Goal: Information Seeking & Learning: Learn about a topic

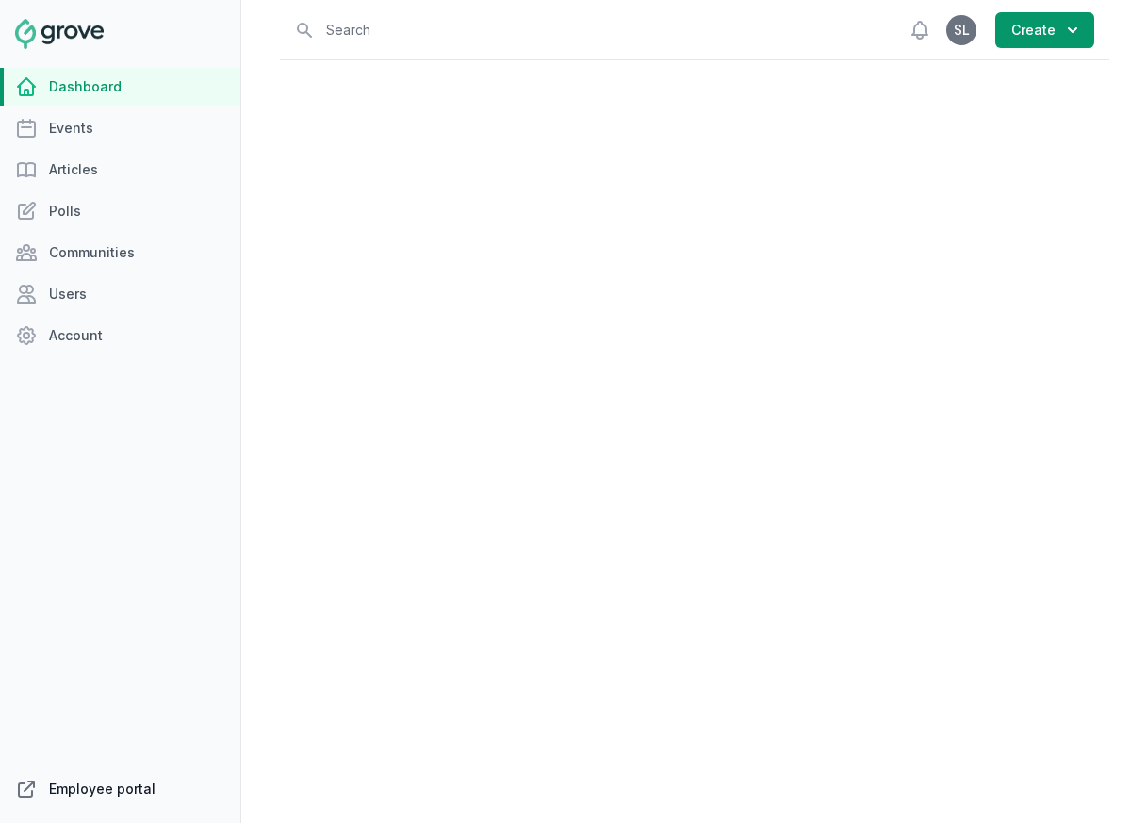
click at [122, 784] on link "Employee portal" at bounding box center [120, 789] width 240 height 38
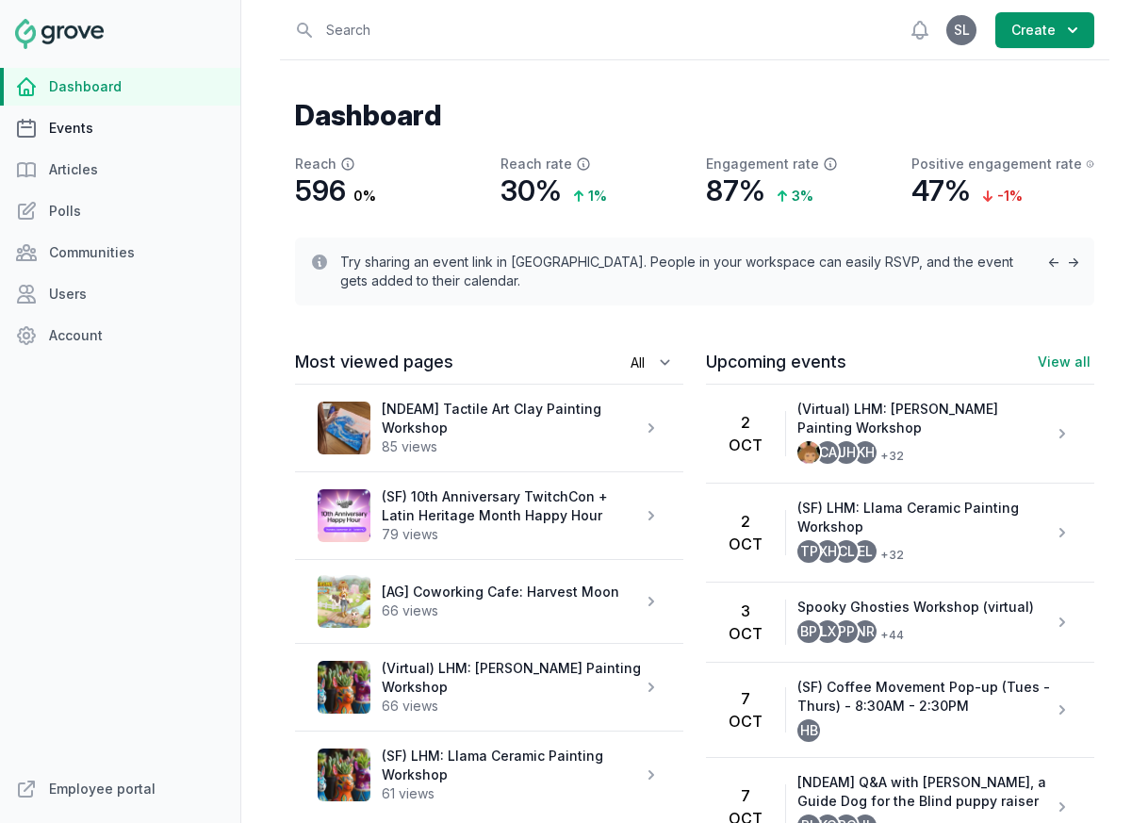
click at [91, 127] on link "Events" at bounding box center [120, 128] width 240 height 38
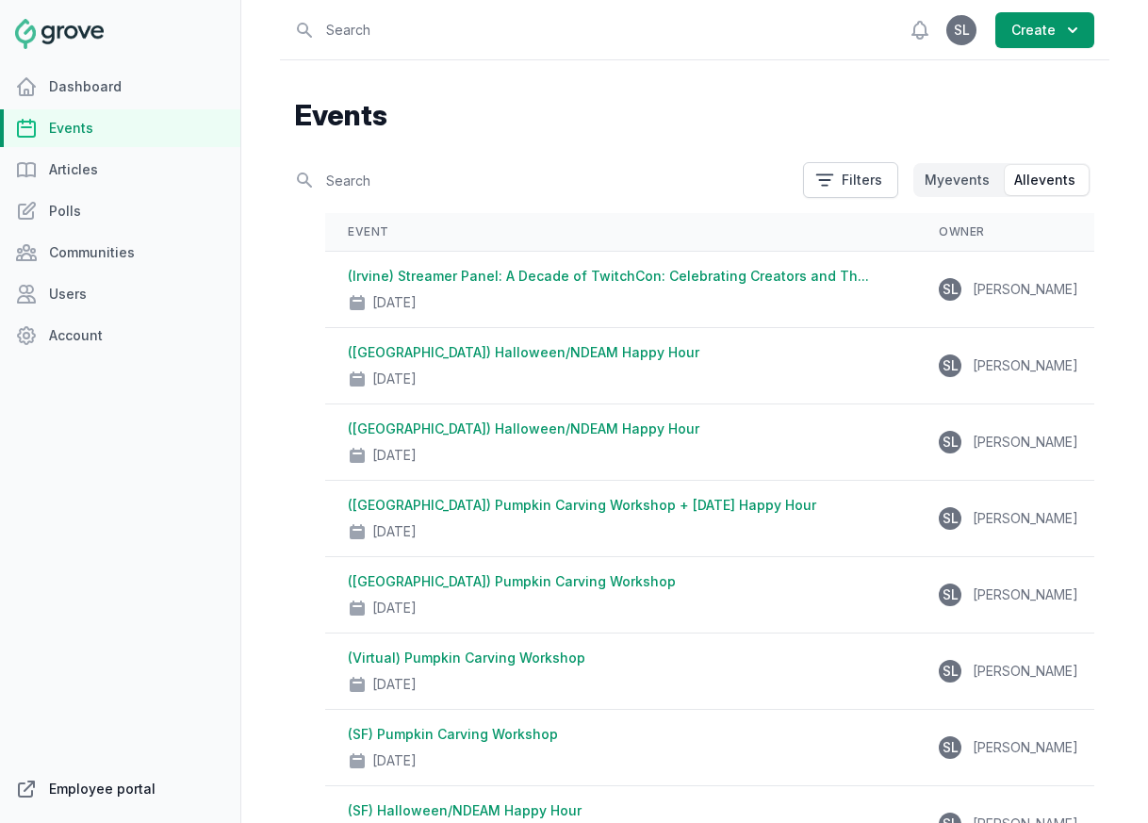
click at [124, 785] on link "Employee portal" at bounding box center [120, 789] width 240 height 38
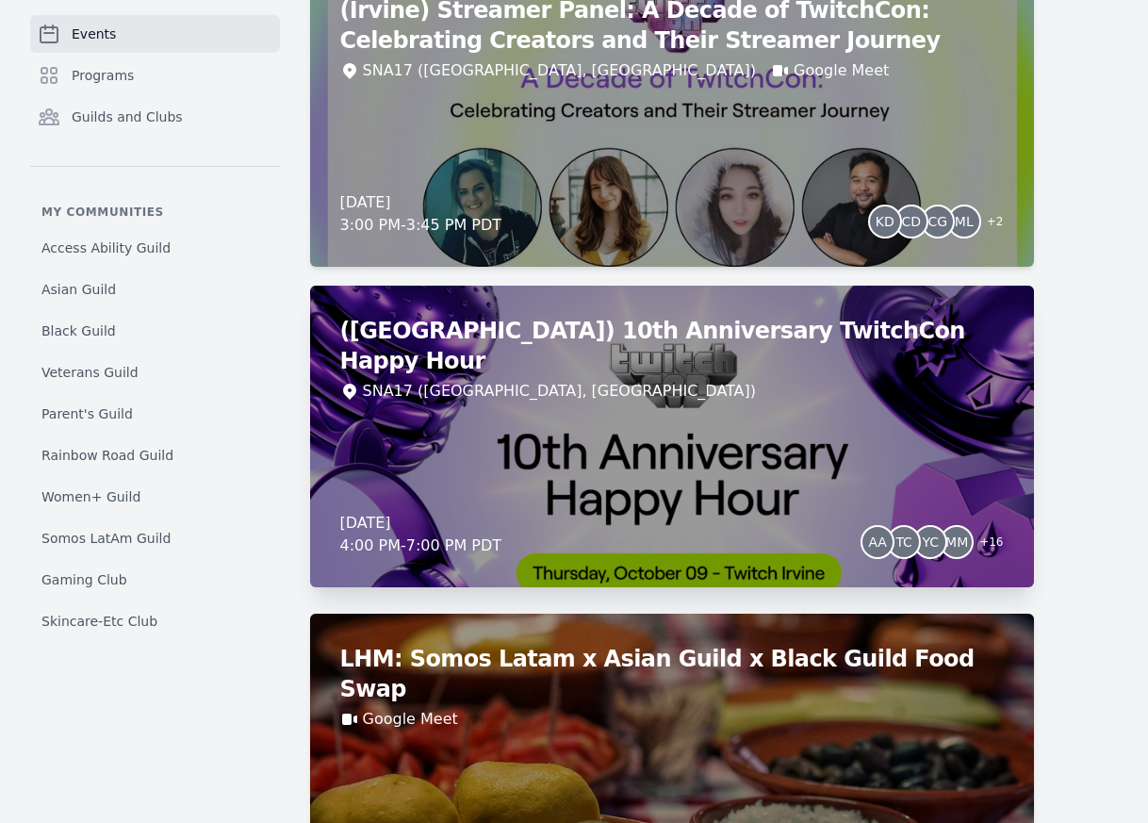
scroll to position [3523, 0]
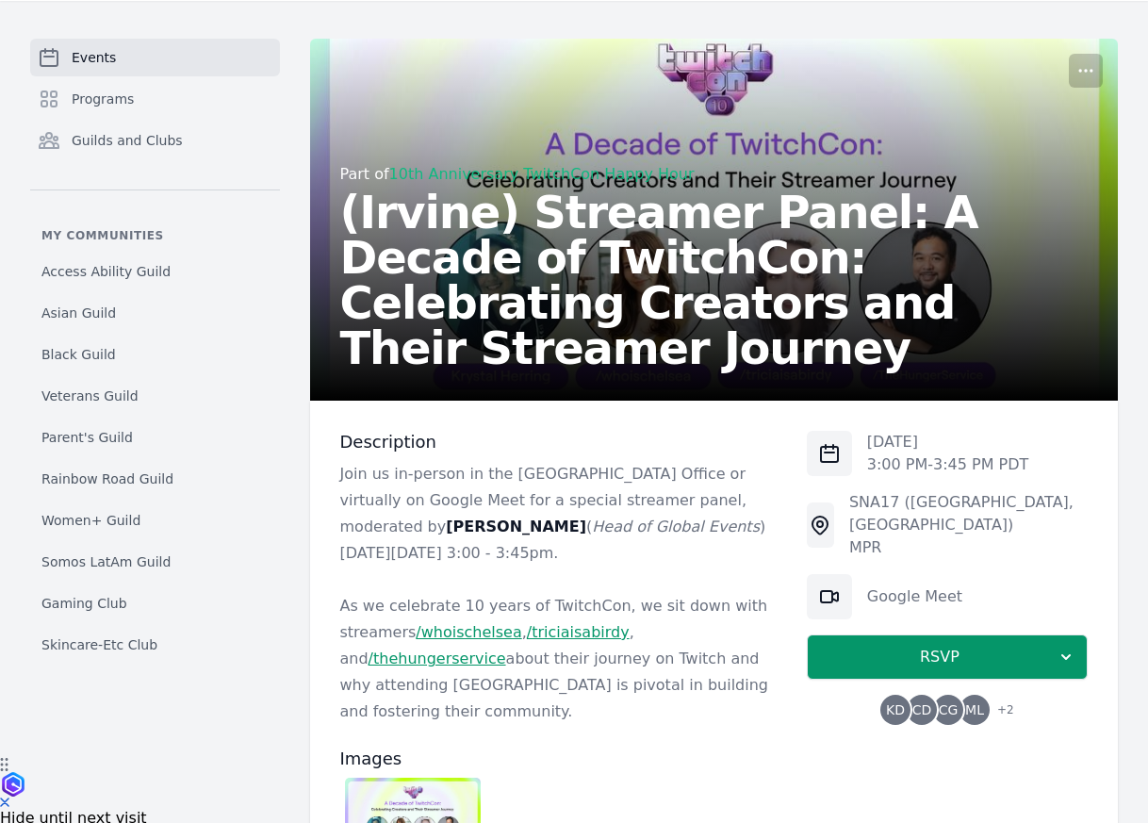
scroll to position [275, 0]
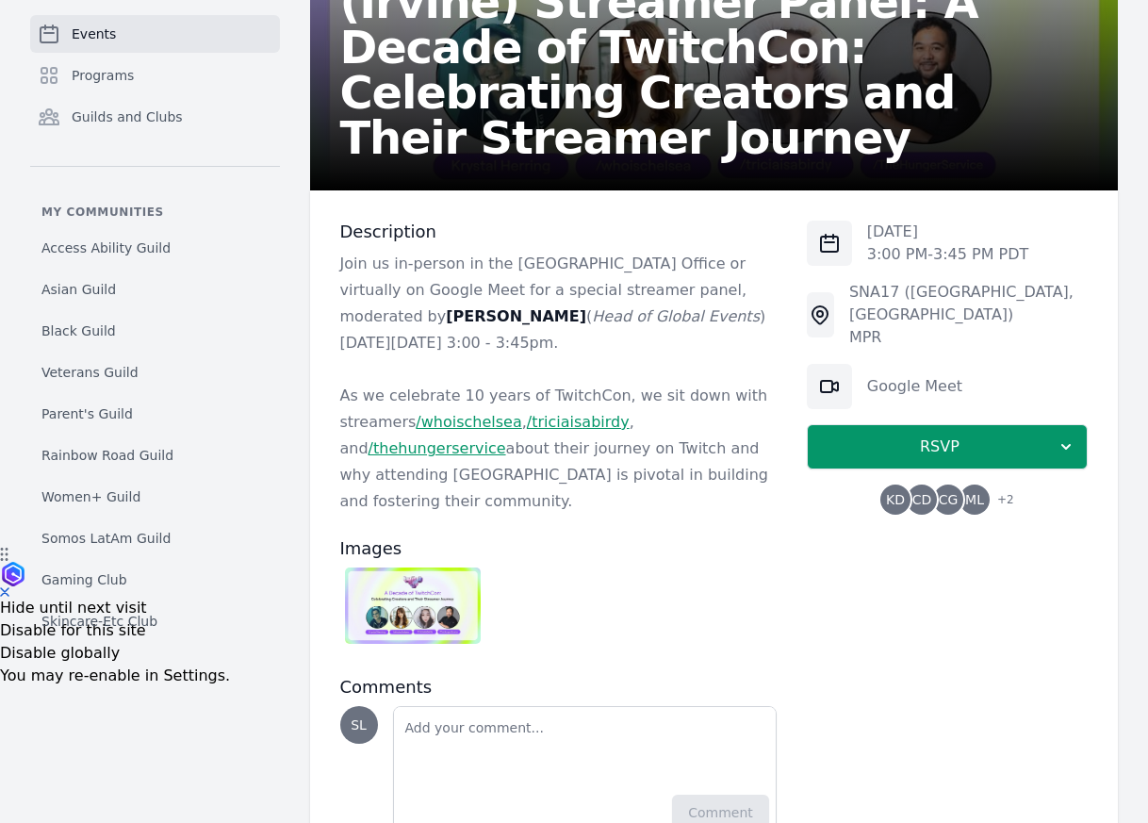
click at [919, 487] on span "CD" at bounding box center [922, 500] width 30 height 30
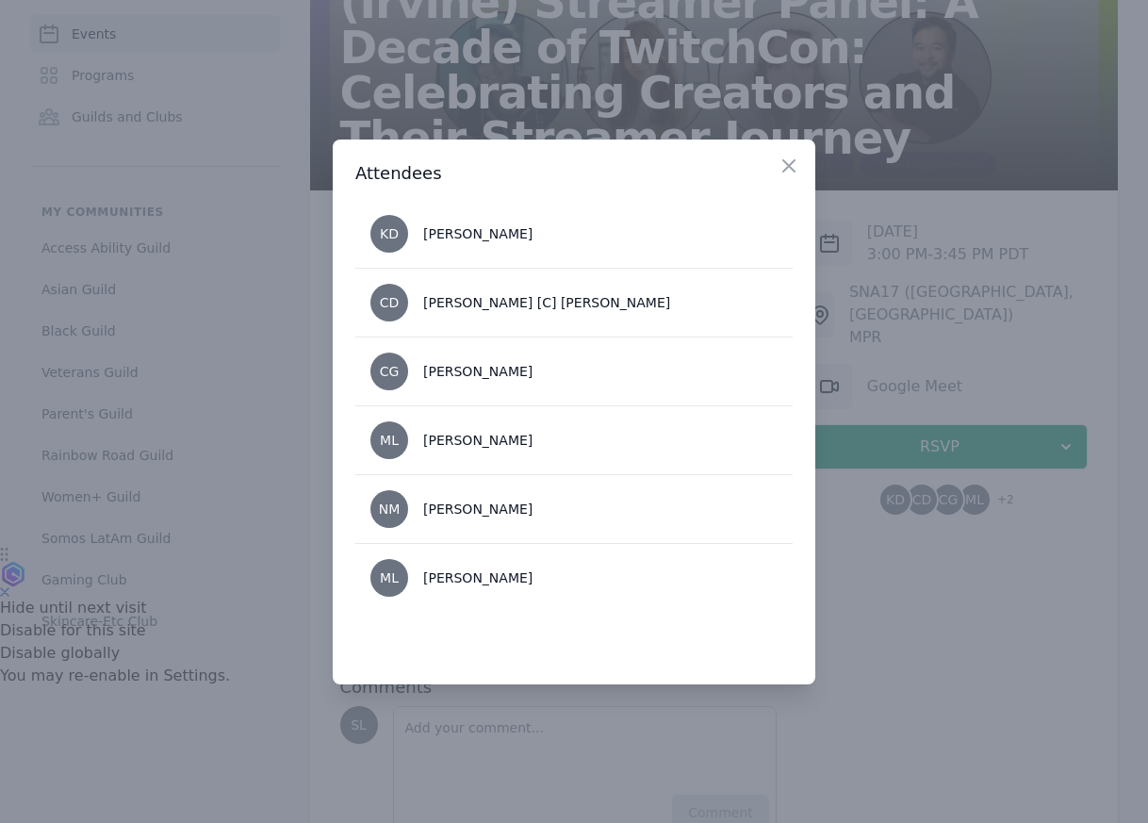
click at [949, 240] on div at bounding box center [574, 411] width 1148 height 823
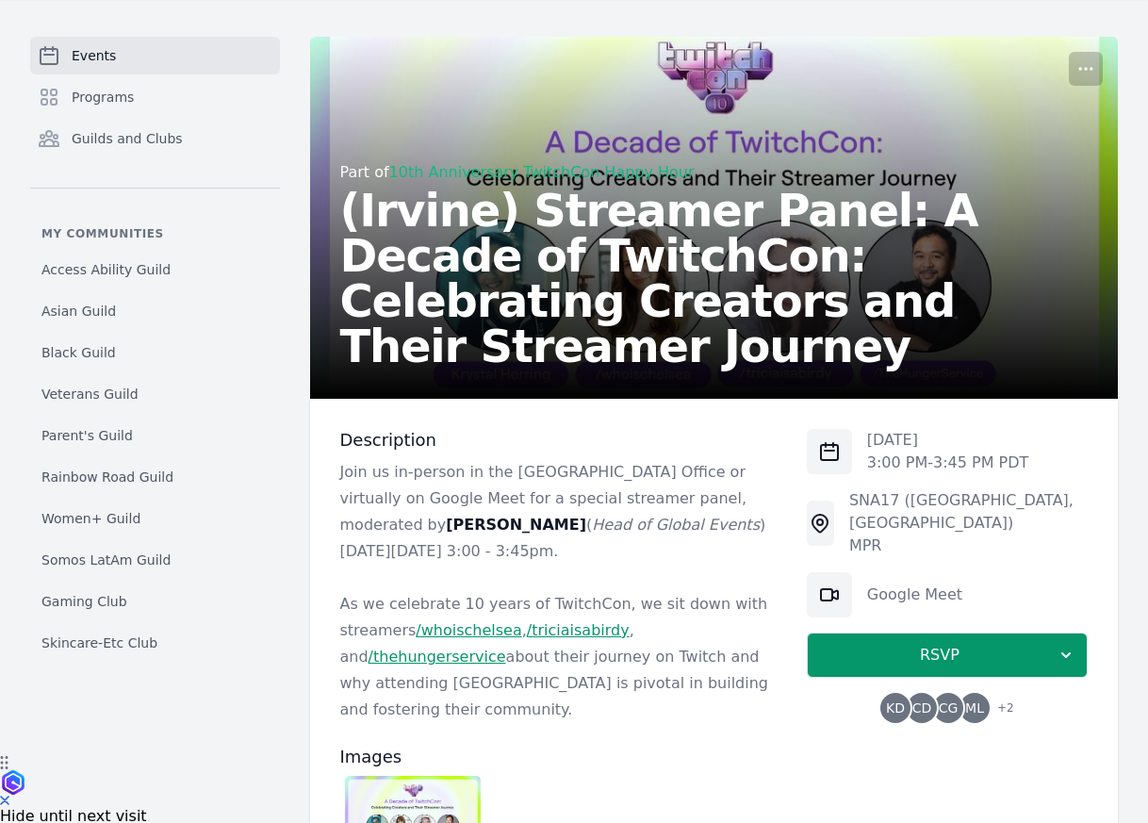
scroll to position [0, 0]
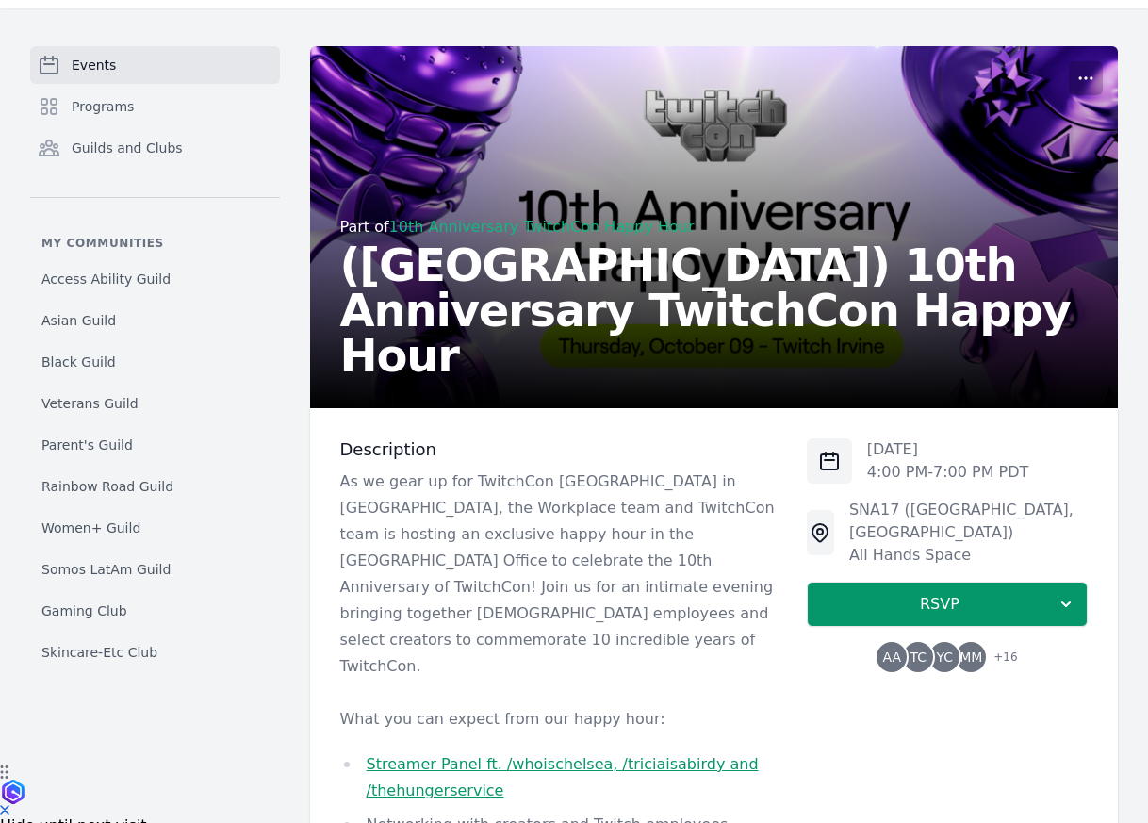
scroll to position [141, 0]
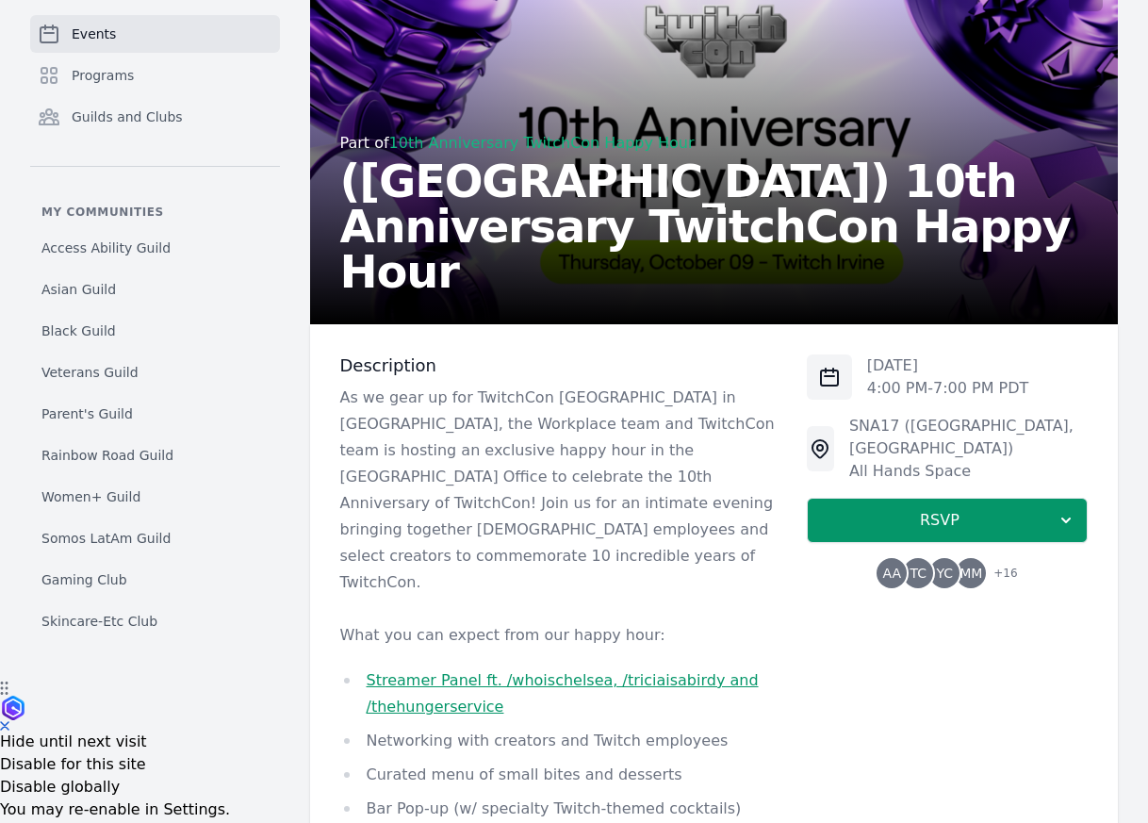
click at [924, 567] on span "TC" at bounding box center [918, 573] width 17 height 13
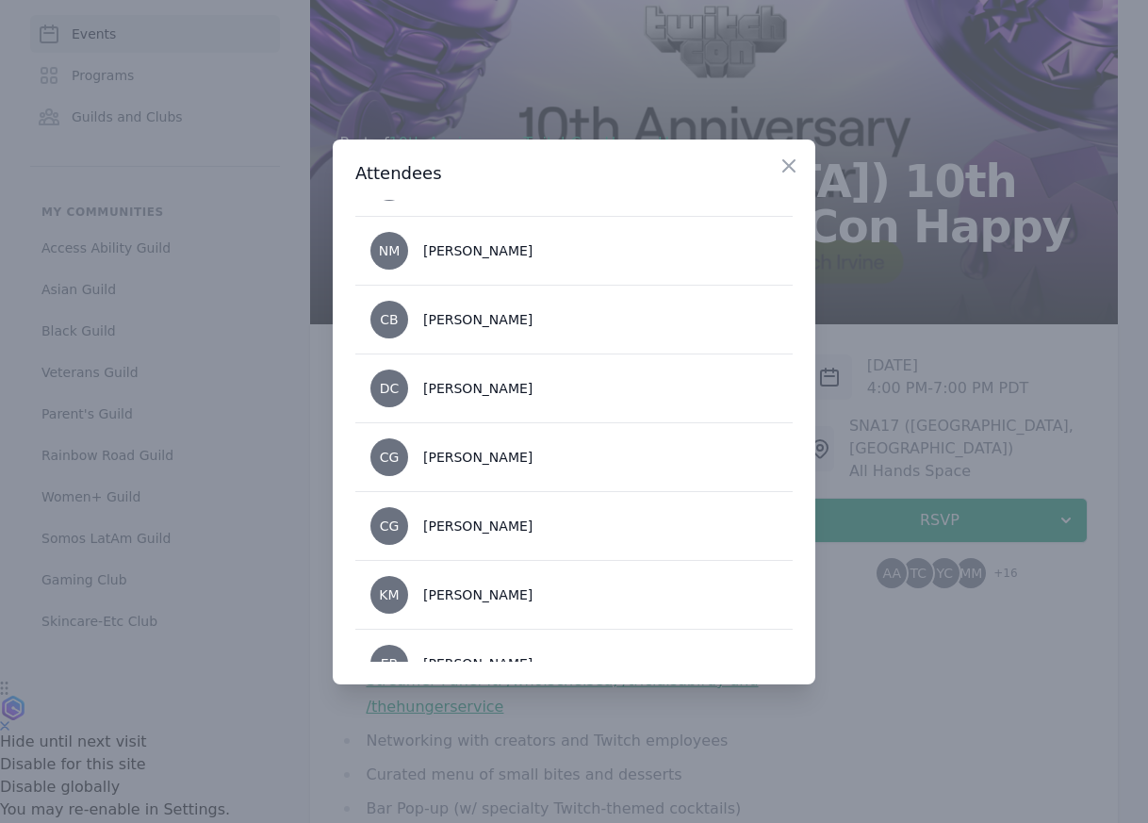
scroll to position [914, 0]
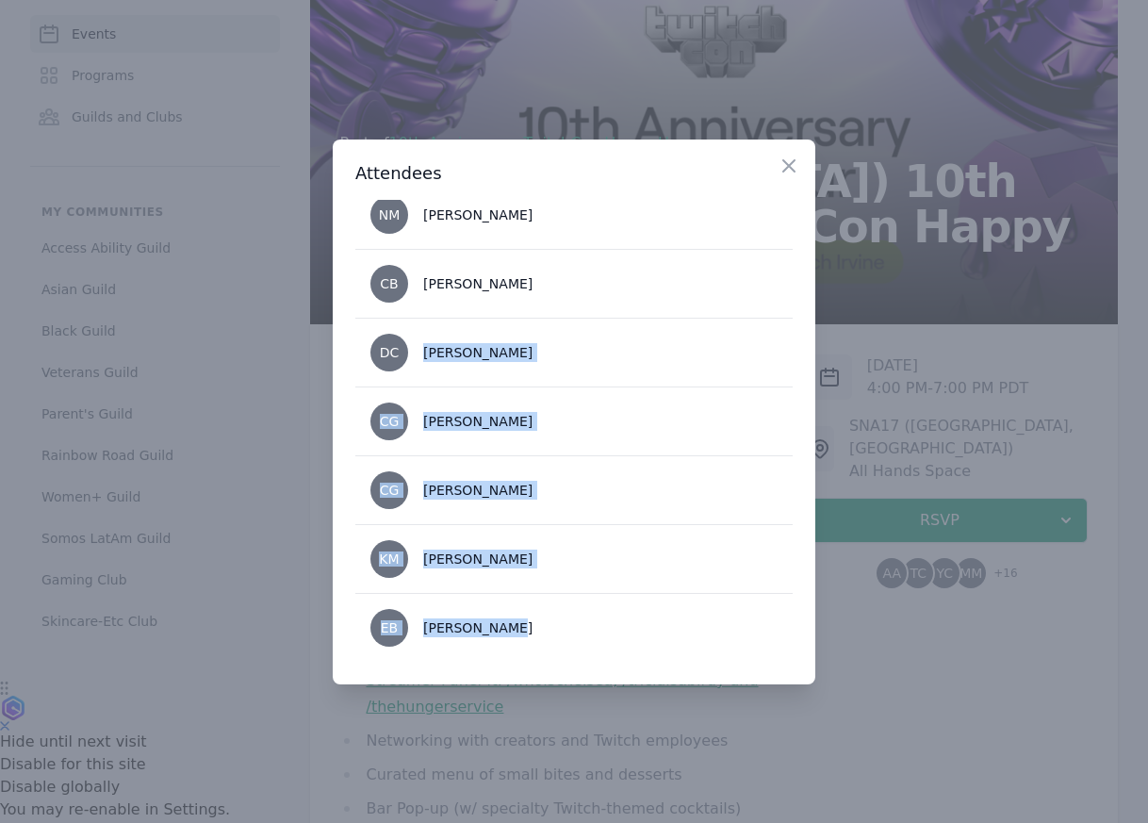
drag, startPoint x: 542, startPoint y: 627, endPoint x: 452, endPoint y: 326, distance: 314.1
click at [452, 326] on li "DC [PERSON_NAME]" at bounding box center [573, 352] width 437 height 69
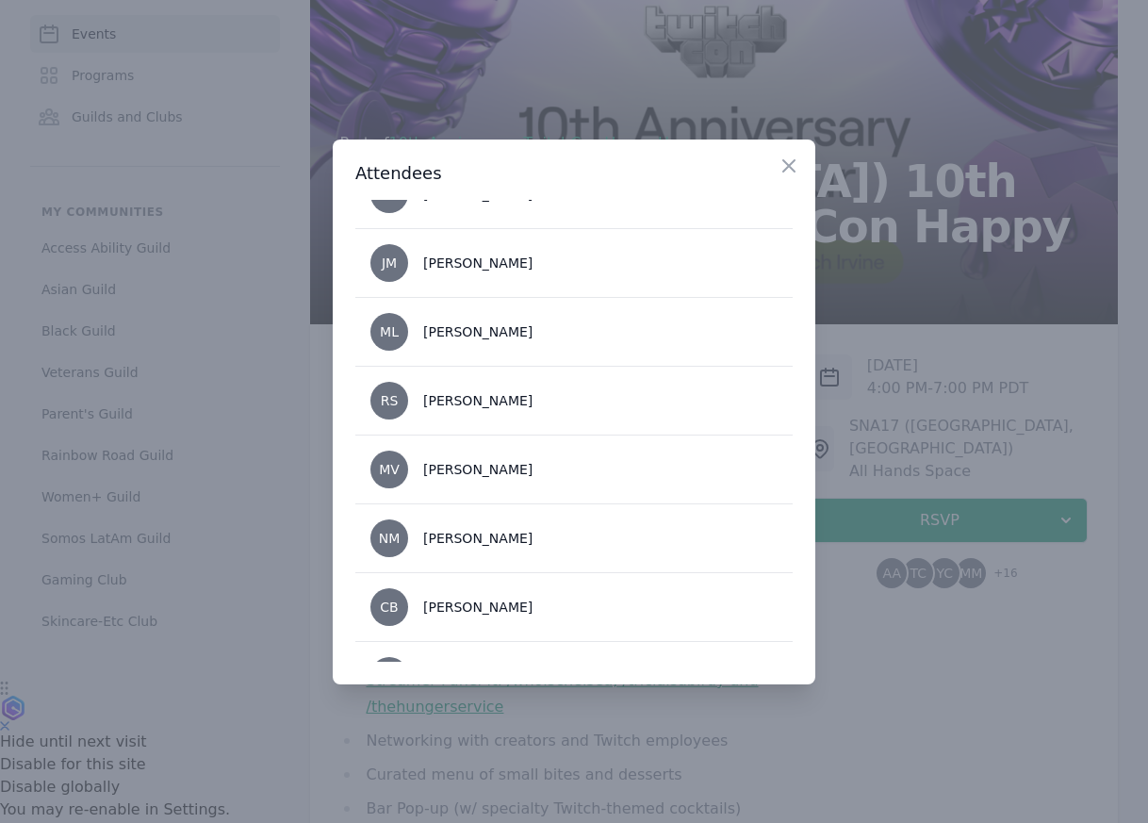
scroll to position [470, 0]
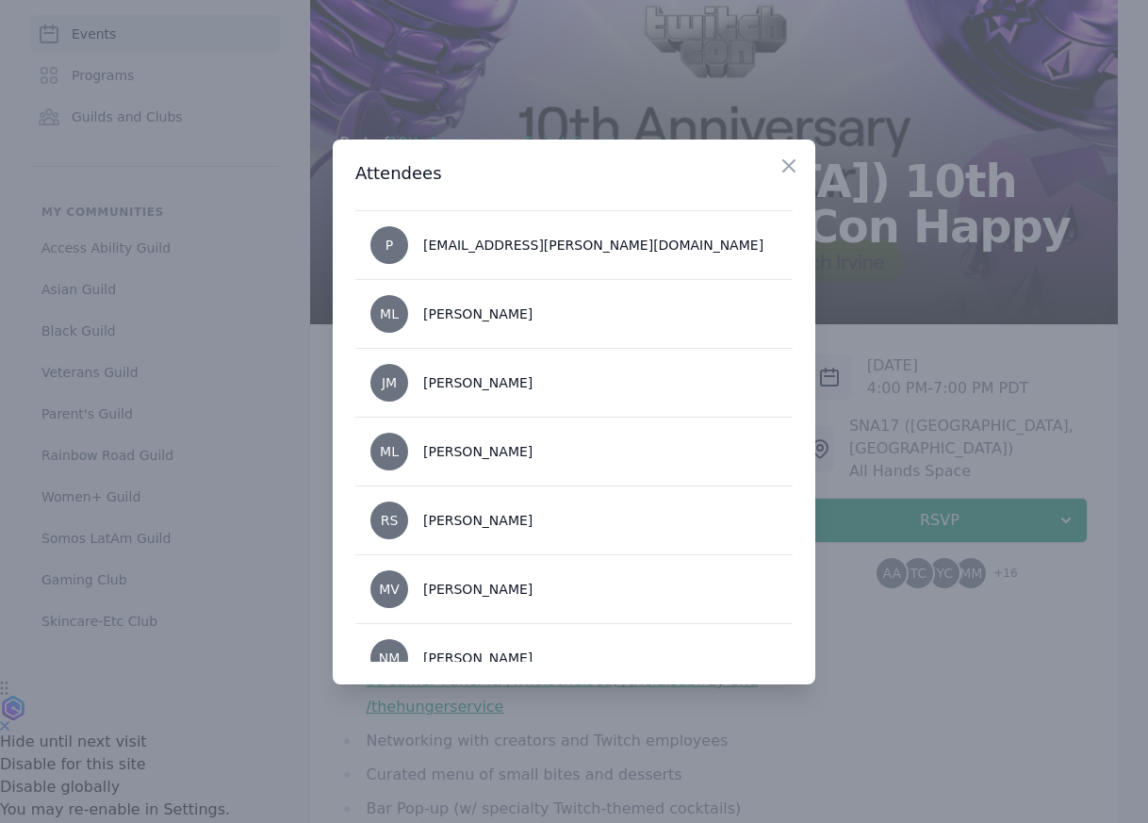
click at [900, 640] on div at bounding box center [574, 411] width 1148 height 823
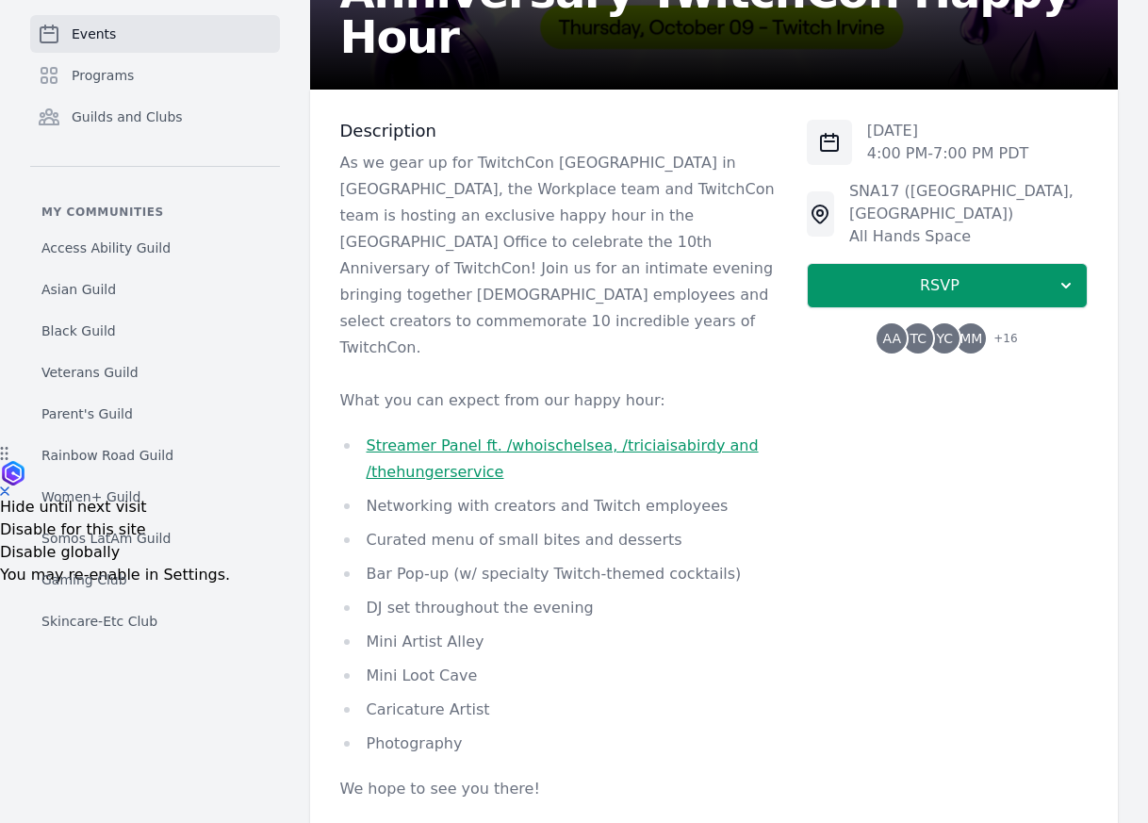
scroll to position [381, 0]
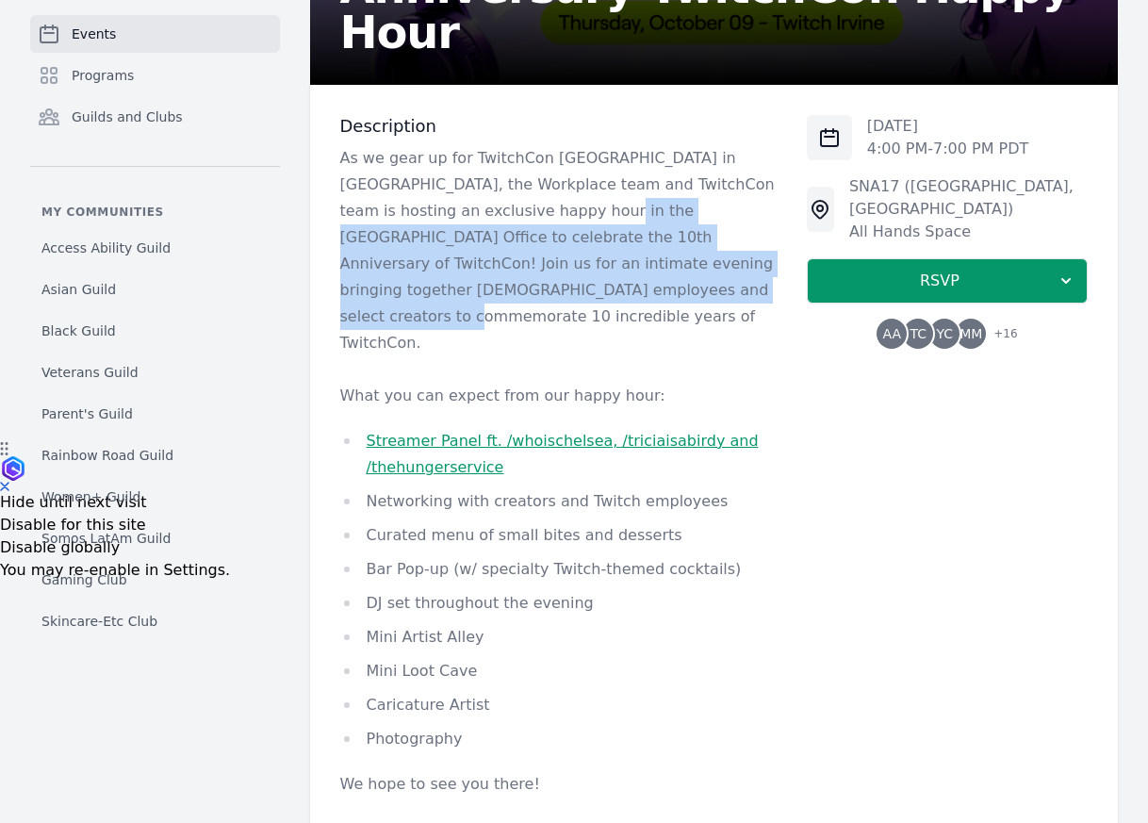
drag, startPoint x: 487, startPoint y: 206, endPoint x: 474, endPoint y: 302, distance: 96.0
click at [474, 302] on p "As we gear up for TwitchCon [GEOGRAPHIC_DATA] in [GEOGRAPHIC_DATA], the Workpla…" at bounding box center [558, 250] width 437 height 211
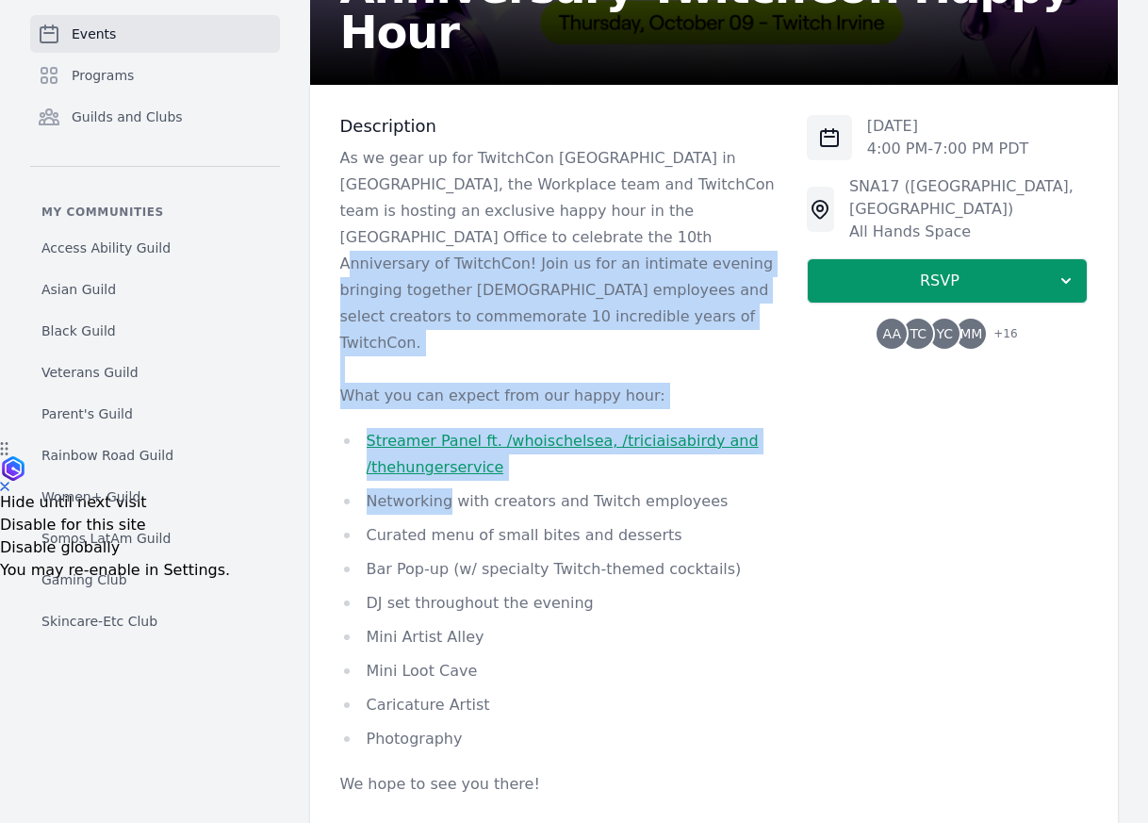
drag, startPoint x: 431, startPoint y: 225, endPoint x: 439, endPoint y: 463, distance: 237.8
click at [439, 463] on div "As we gear up for TwitchCon [GEOGRAPHIC_DATA] in [GEOGRAPHIC_DATA], the Workpla…" at bounding box center [558, 471] width 437 height 652
click at [439, 463] on ul "Streamer Panel ft. /whoischelsea, /triciaisabirdy and /thehungerservice Network…" at bounding box center [558, 590] width 437 height 324
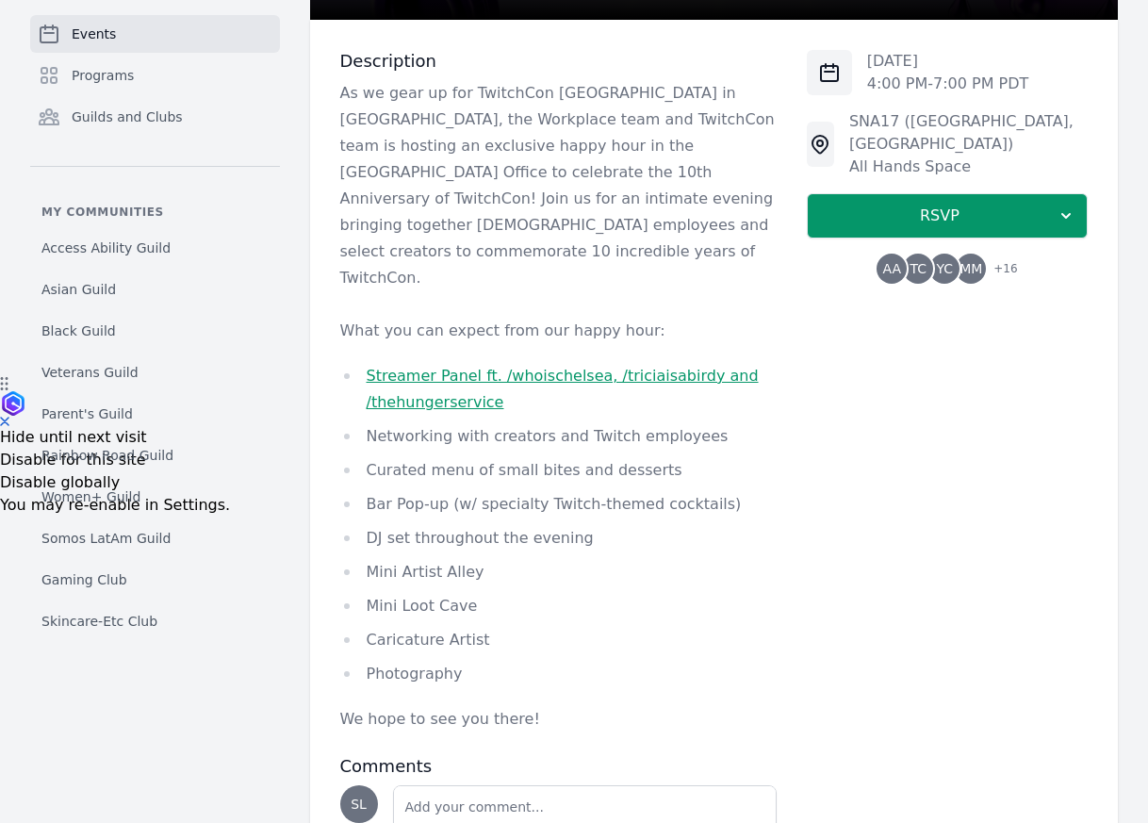
scroll to position [448, 0]
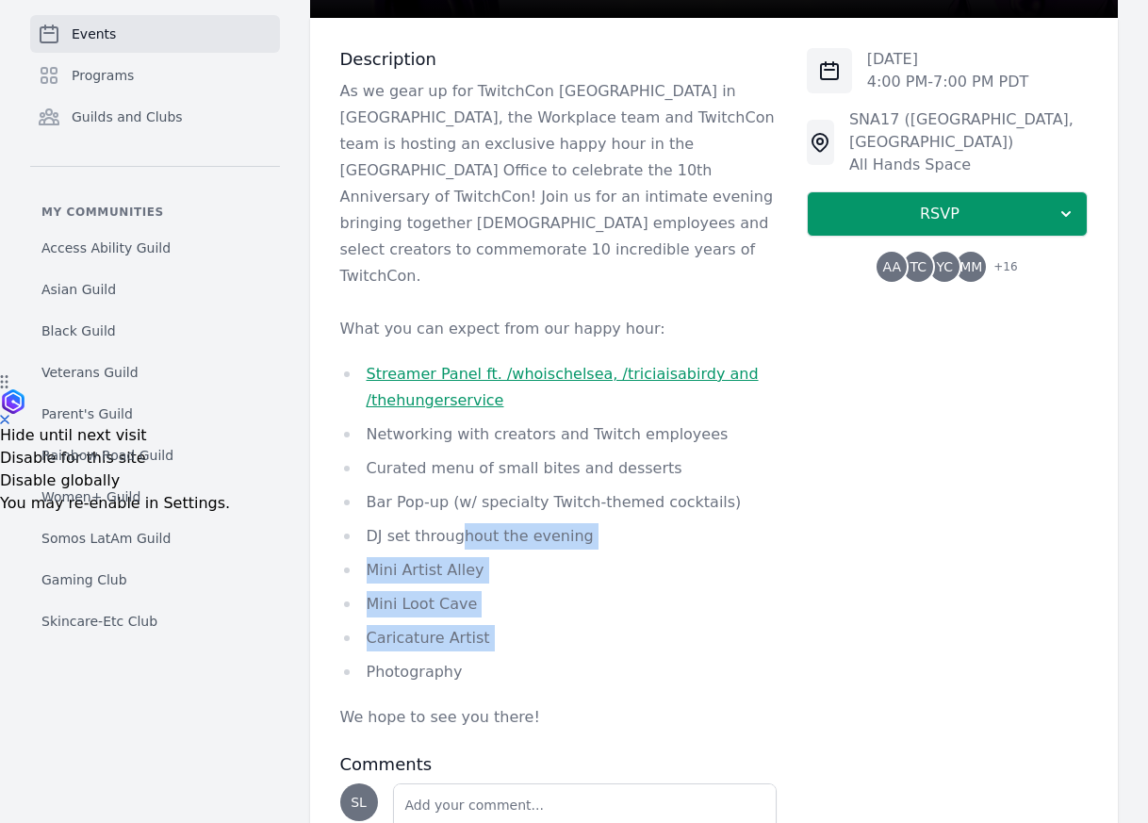
drag, startPoint x: 513, startPoint y: 603, endPoint x: 451, endPoint y: 475, distance: 142.5
click at [451, 478] on ul "Streamer Panel ft. /whoischelsea, /triciaisabirdy and /thehungerservice Network…" at bounding box center [558, 523] width 437 height 324
click at [451, 523] on li "DJ set throughout the evening" at bounding box center [558, 536] width 437 height 26
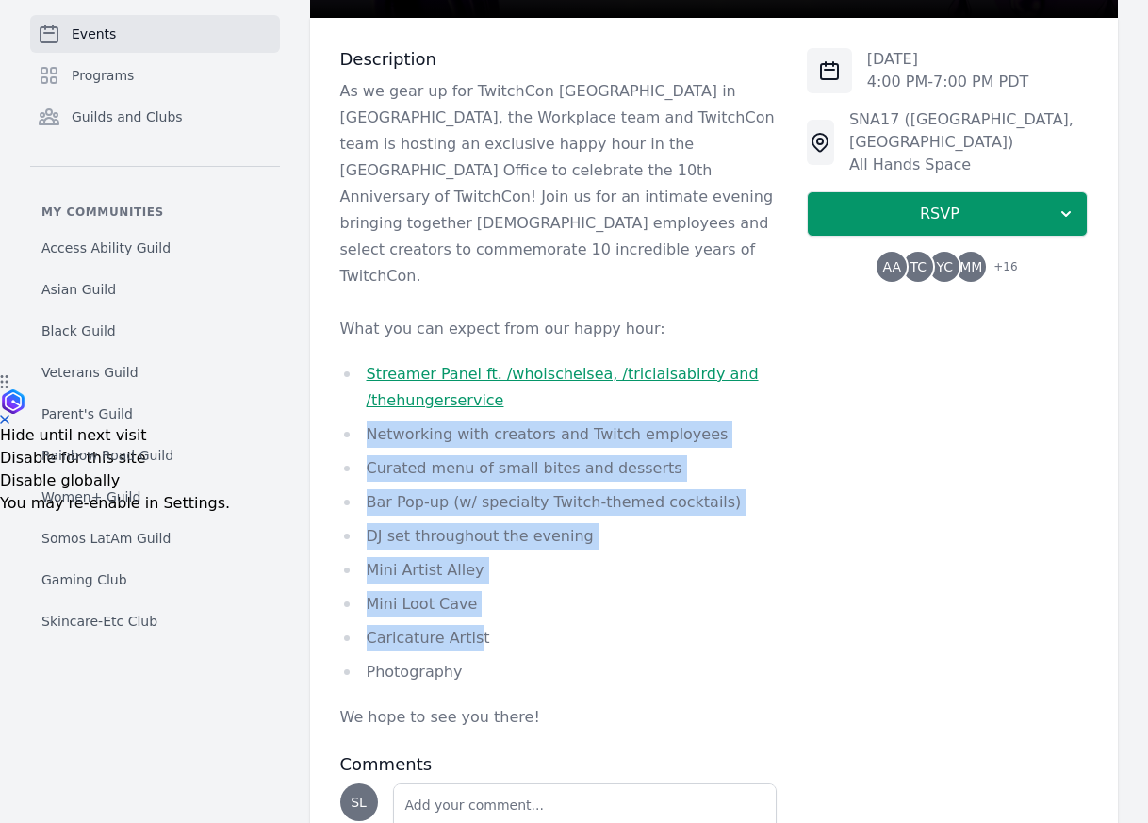
drag, startPoint x: 365, startPoint y: 383, endPoint x: 468, endPoint y: 595, distance: 235.7
click at [470, 596] on ul "Streamer Panel ft. /whoischelsea, /triciaisabirdy and /thehungerservice Network…" at bounding box center [558, 523] width 437 height 324
click at [468, 625] on li "Caricature Artist" at bounding box center [558, 638] width 437 height 26
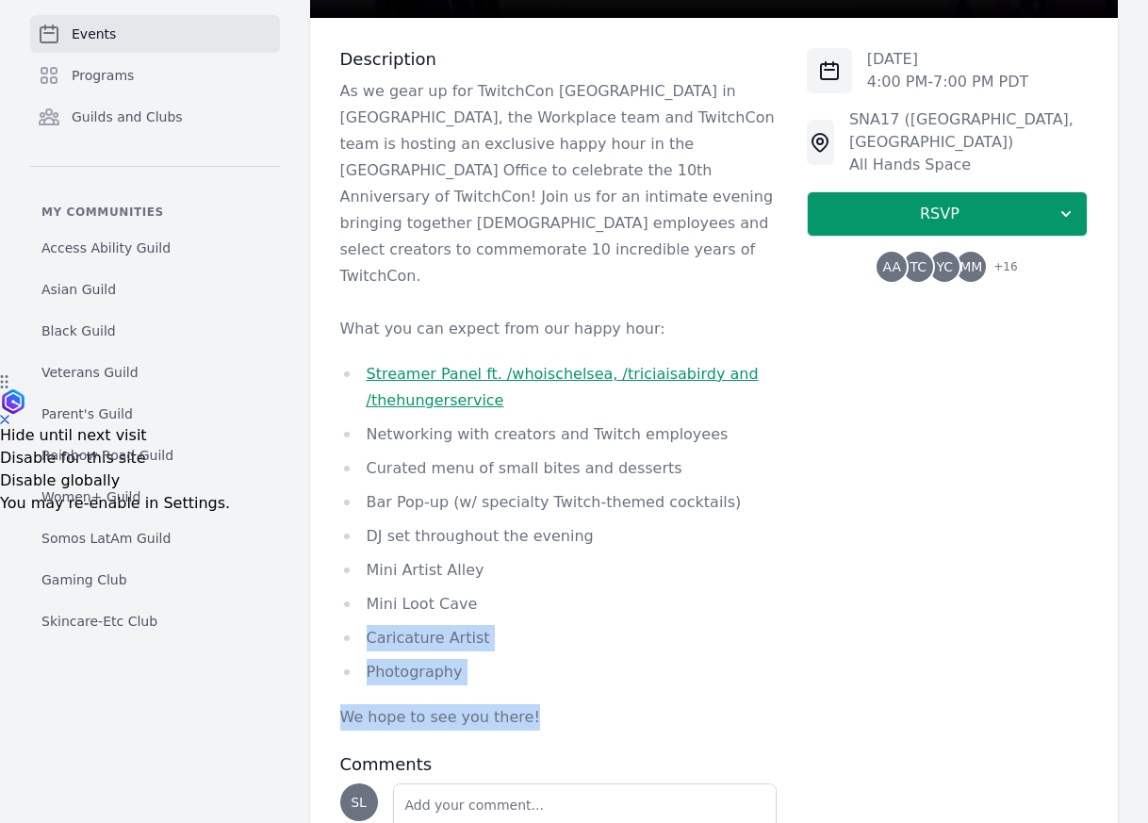
drag, startPoint x: 540, startPoint y: 652, endPoint x: 466, endPoint y: 559, distance: 118.7
click at [466, 559] on div "As we gear up for TwitchCon [GEOGRAPHIC_DATA] in [GEOGRAPHIC_DATA], the Workpla…" at bounding box center [558, 404] width 437 height 652
click at [466, 591] on li "Mini Loot Cave" at bounding box center [558, 604] width 437 height 26
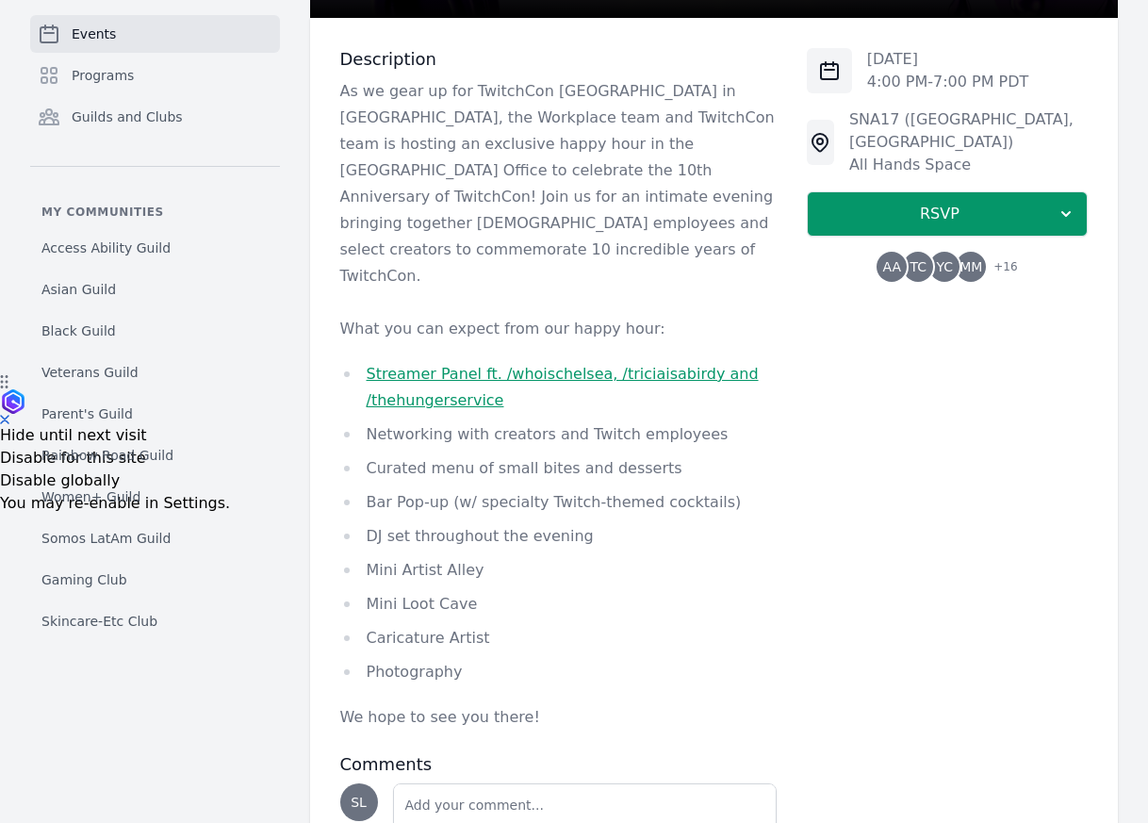
drag, startPoint x: 483, startPoint y: 619, endPoint x: 379, endPoint y: 442, distance: 205.4
click at [379, 442] on ul "Streamer Panel ft. /whoischelsea, /triciaisabirdy and /thehungerservice Network…" at bounding box center [558, 523] width 437 height 324
click at [379, 489] on li "Bar Pop-up (w/ specialty Twitch-themed cocktails)" at bounding box center [558, 502] width 437 height 26
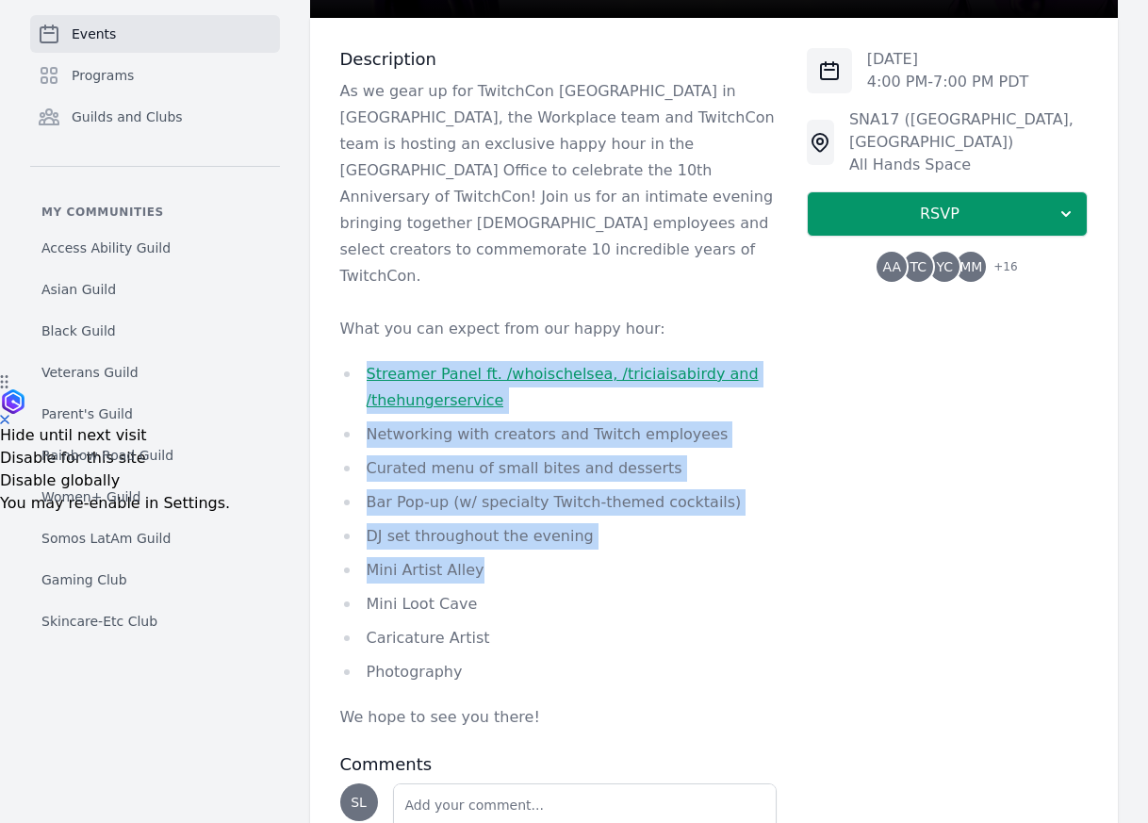
drag, startPoint x: 370, startPoint y: 302, endPoint x: 495, endPoint y: 521, distance: 253.0
click at [494, 520] on div "As we gear up for TwitchCon [GEOGRAPHIC_DATA] in [GEOGRAPHIC_DATA], the Workpla…" at bounding box center [558, 404] width 437 height 652
click at [495, 557] on li "Mini Artist Alley" at bounding box center [558, 570] width 437 height 26
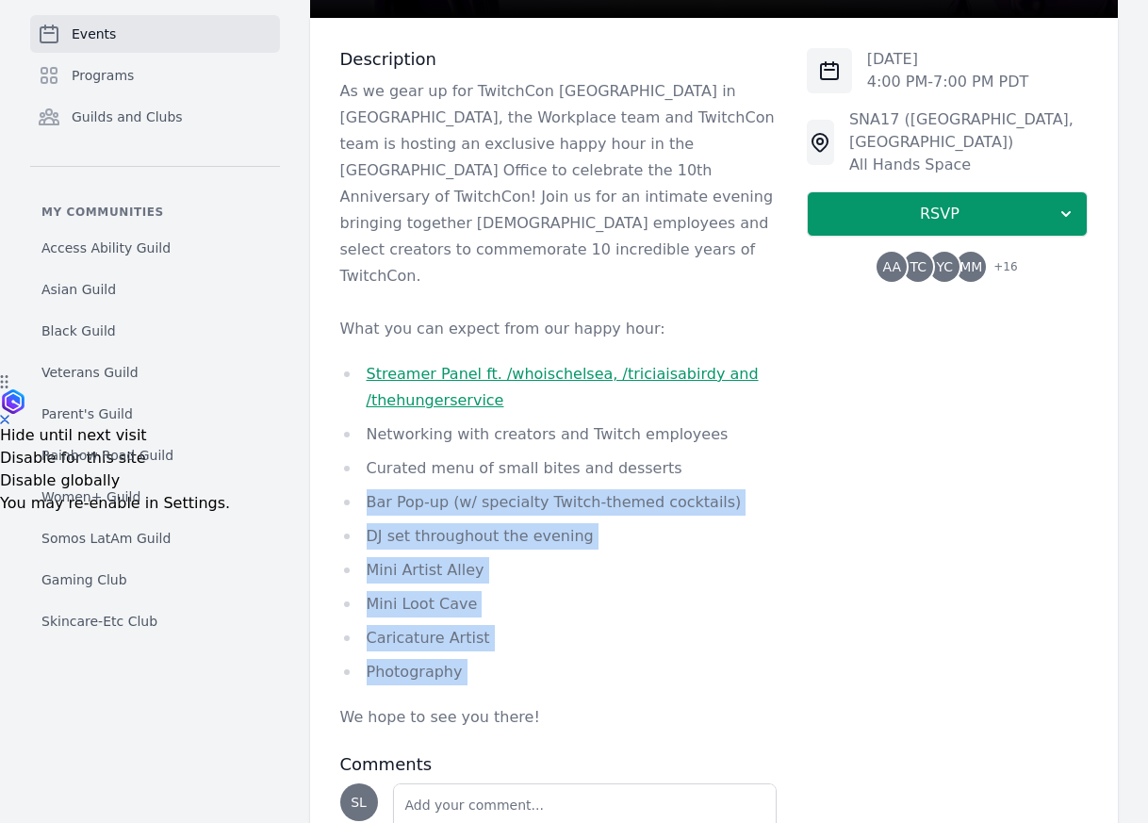
drag, startPoint x: 529, startPoint y: 643, endPoint x: 368, endPoint y: 435, distance: 263.5
click at [367, 435] on div "As we gear up for TwitchCon [GEOGRAPHIC_DATA] in [GEOGRAPHIC_DATA], the Workpla…" at bounding box center [558, 404] width 437 height 652
